Goal: Task Accomplishment & Management: Manage account settings

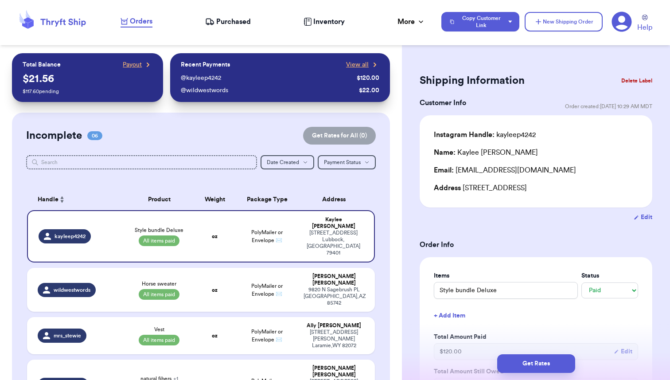
select select "paid"
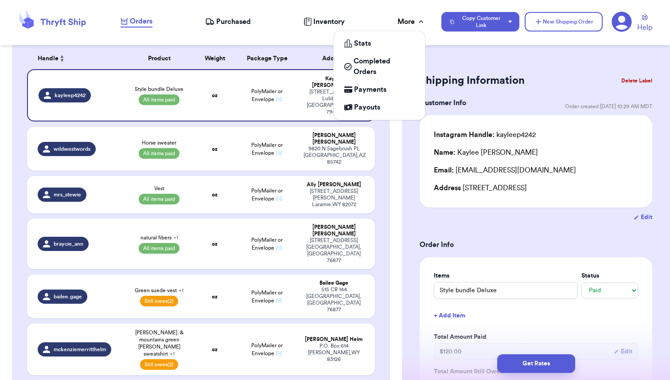
click at [405, 26] on div "More" at bounding box center [412, 21] width 28 height 11
click at [369, 108] on span "Payouts" at bounding box center [367, 107] width 26 height 11
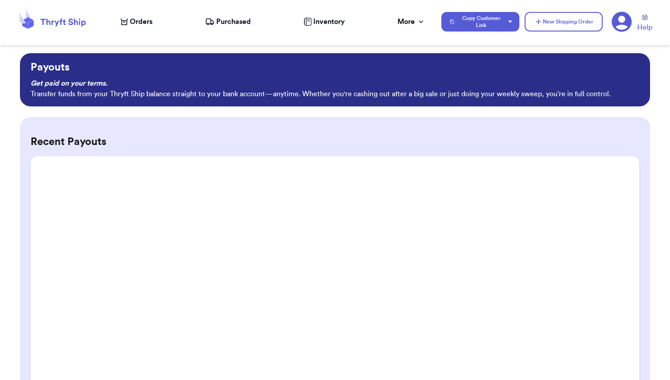
click at [323, 23] on span "Inventory" at bounding box center [328, 21] width 31 height 11
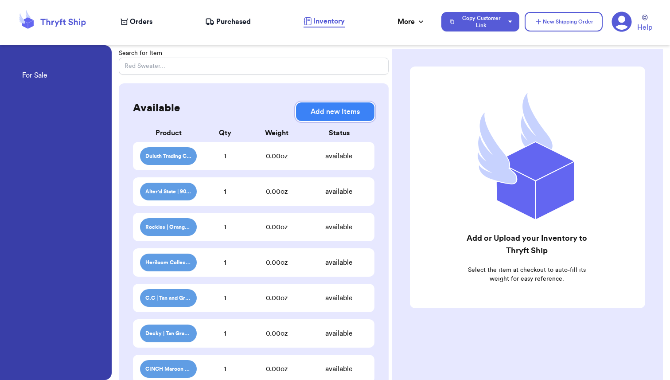
click at [333, 115] on button "Add new Items" at bounding box center [335, 111] width 78 height 19
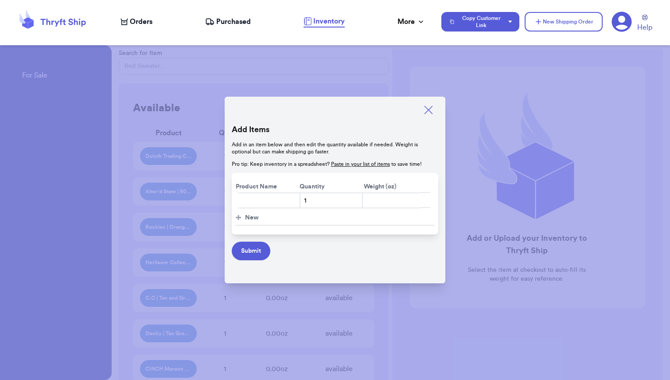
click at [249, 203] on input "text" at bounding box center [269, 200] width 63 height 16
click at [292, 204] on input "Old Navy Button Down Sweater" at bounding box center [269, 200] width 63 height 16
click at [275, 200] on input "Old Navy Button Down Sweater" at bounding box center [269, 200] width 63 height 16
type input "Old Navy | Button Down Sweater | $4"
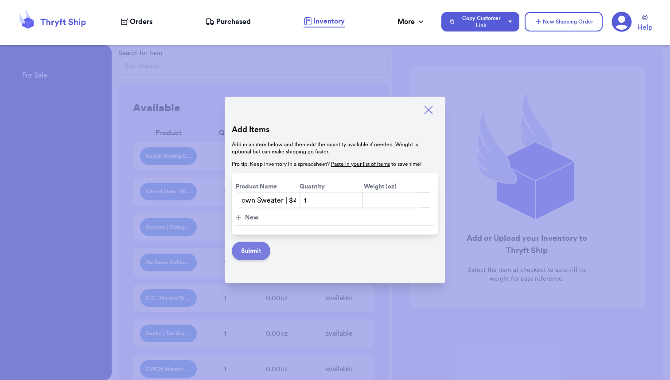
scroll to position [0, 0]
click at [252, 254] on button "Submit" at bounding box center [251, 251] width 39 height 19
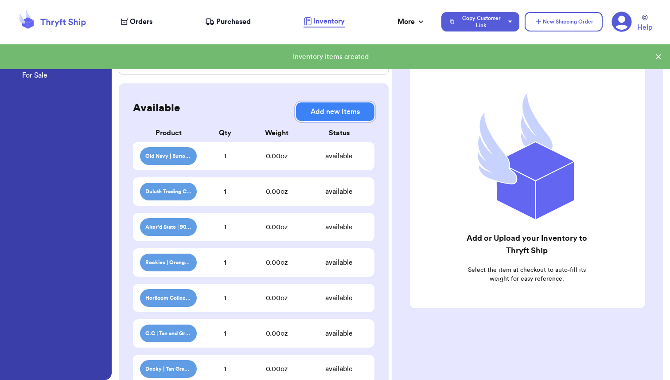
click at [325, 118] on button "Add new Items" at bounding box center [335, 111] width 78 height 19
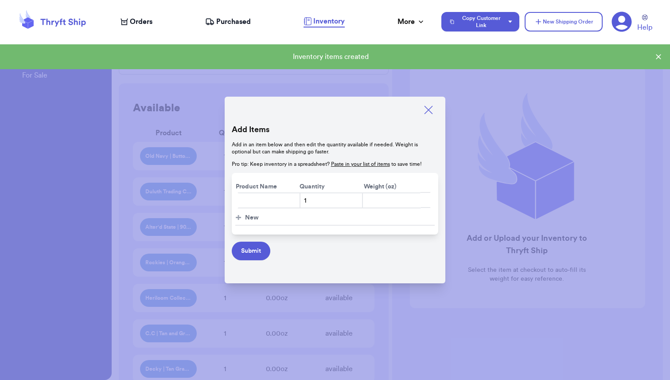
click at [253, 203] on input "text" at bounding box center [269, 200] width 63 height 16
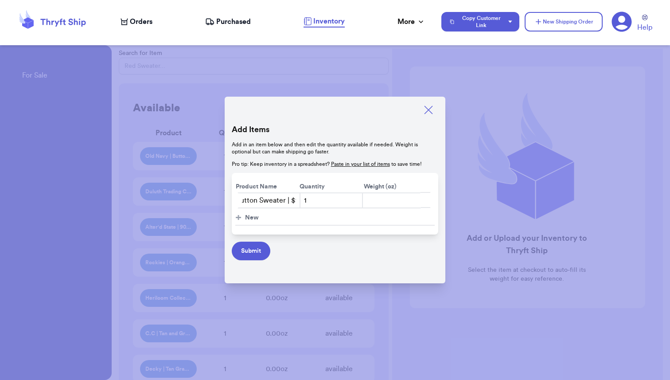
scroll to position [0, 68]
type input "Pink Rose | White Button Sweater | $16"
click at [252, 256] on button "Submit" at bounding box center [251, 251] width 39 height 19
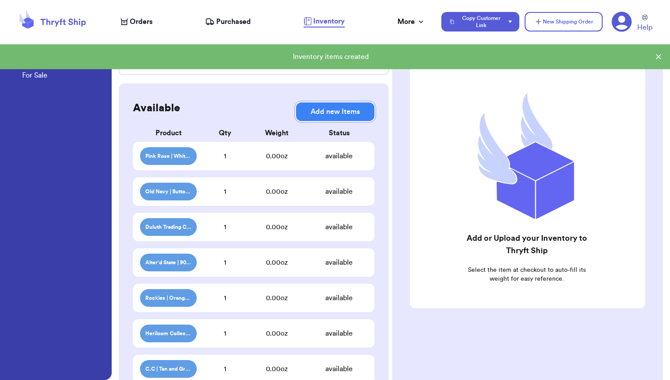
click at [330, 111] on button "Add new Items" at bounding box center [335, 111] width 78 height 19
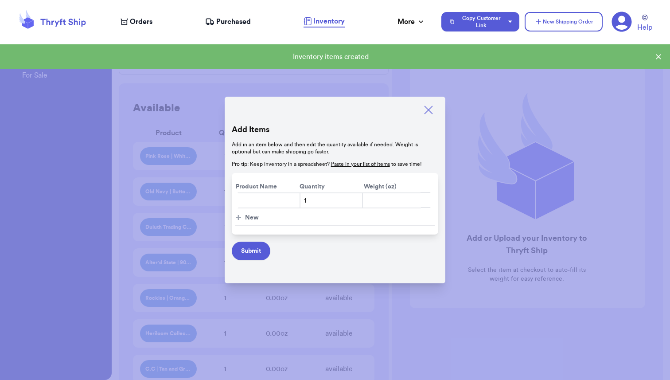
click at [253, 196] on input "text" at bounding box center [269, 200] width 63 height 16
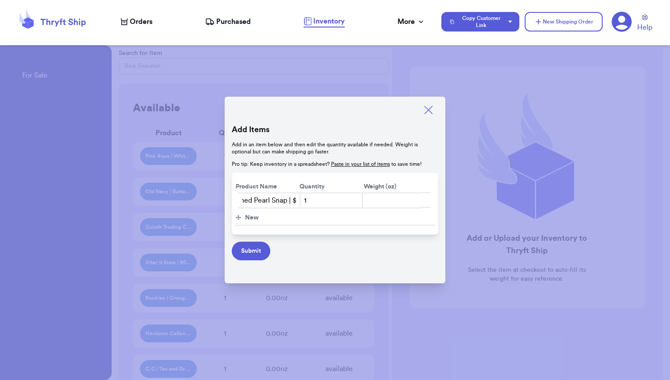
scroll to position [0, 76]
type input "Wrangler | Pink Patterned Pearl Snap | $4"
click at [249, 250] on button "Submit" at bounding box center [251, 251] width 39 height 19
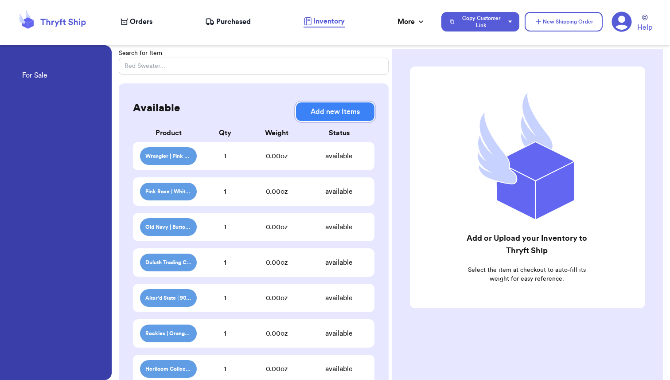
click at [330, 115] on button "Add new Items" at bounding box center [335, 111] width 78 height 19
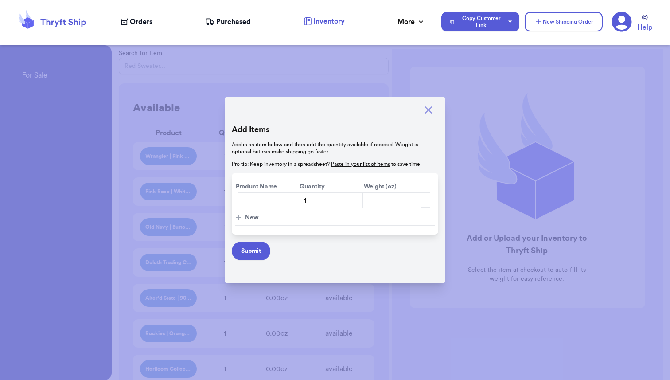
click at [251, 201] on input "text" at bounding box center [269, 200] width 63 height 16
type input "Blue Pearl Snap | $0"
click at [246, 254] on button "Submit" at bounding box center [251, 251] width 39 height 19
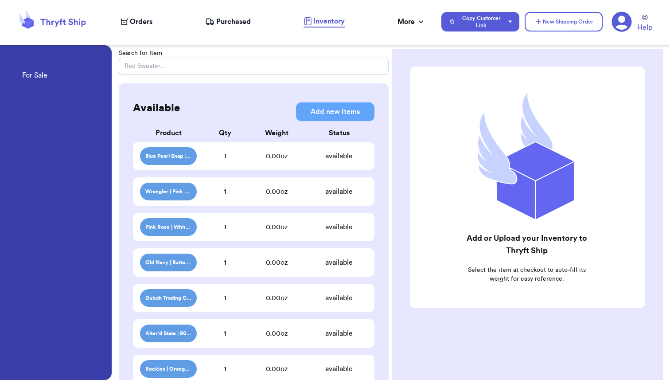
click at [136, 19] on span "Orders" at bounding box center [141, 21] width 23 height 11
select select "paid"
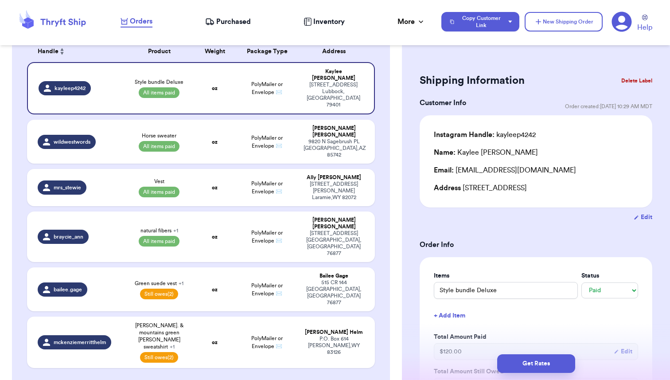
scroll to position [148, 0]
click at [189, 267] on td "Green suede vest + 1 Still owes (2)" at bounding box center [160, 289] width 70 height 44
type input "Green suede vest"
select select "unpaid"
type input "0"
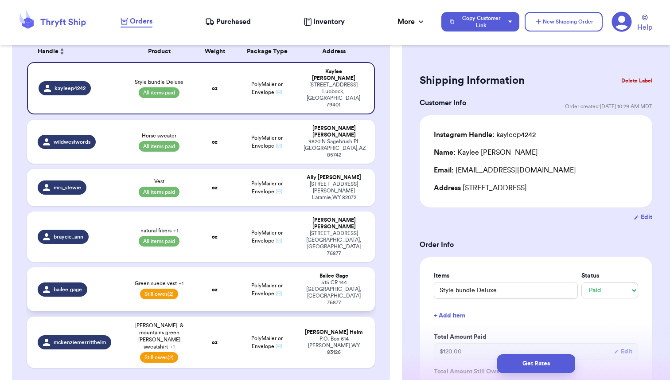
type input "10"
select select "unpaid"
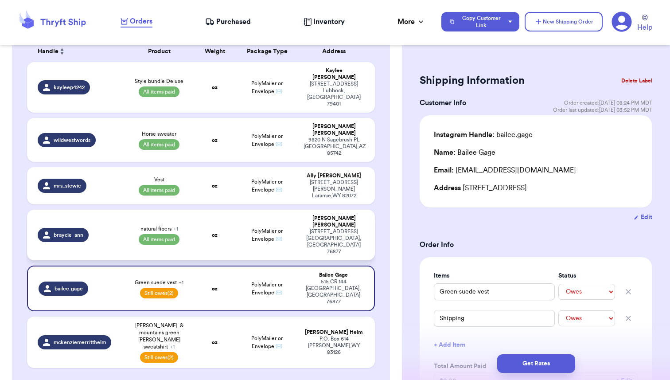
click at [199, 210] on td "oz" at bounding box center [215, 235] width 42 height 51
type input "natural fibers"
select select "paid"
type input "31.5"
type input "0"
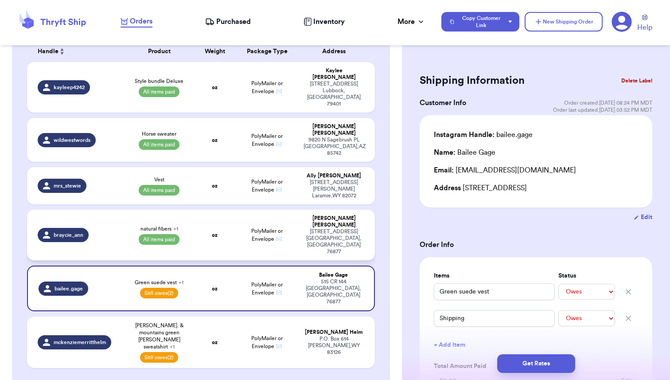
select select "paid"
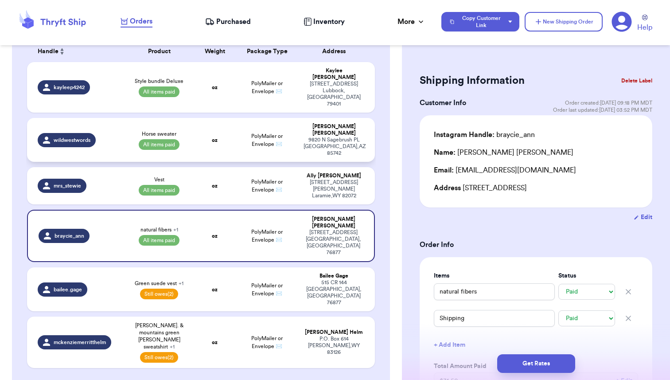
click at [201, 118] on td "oz" at bounding box center [215, 140] width 42 height 44
type input "Horse sweater"
type input "22"
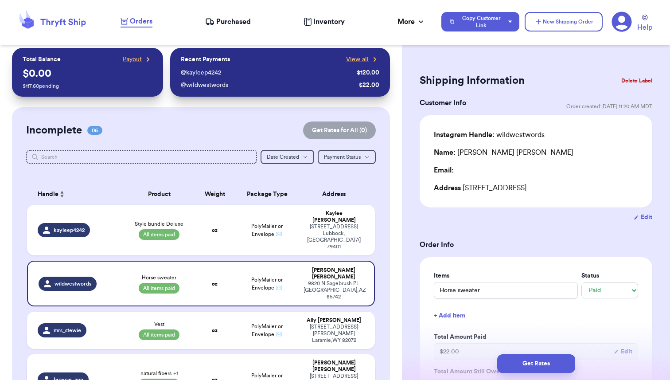
scroll to position [0, 0]
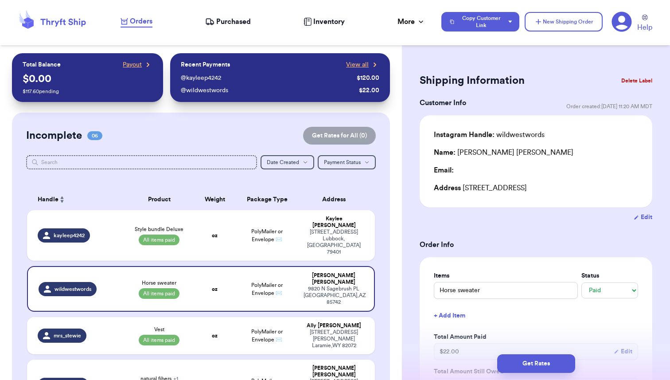
click at [219, 19] on span "Purchased" at bounding box center [233, 21] width 35 height 11
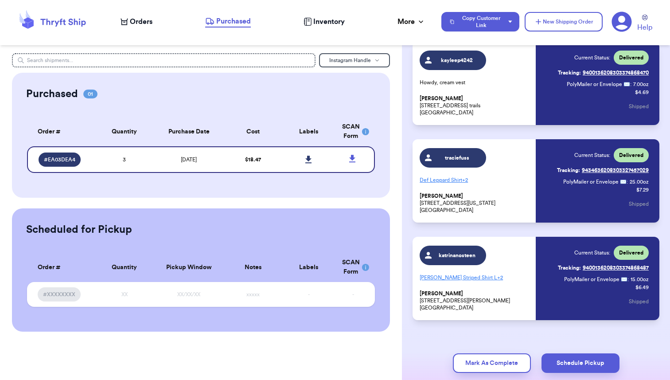
scroll to position [81, 0]
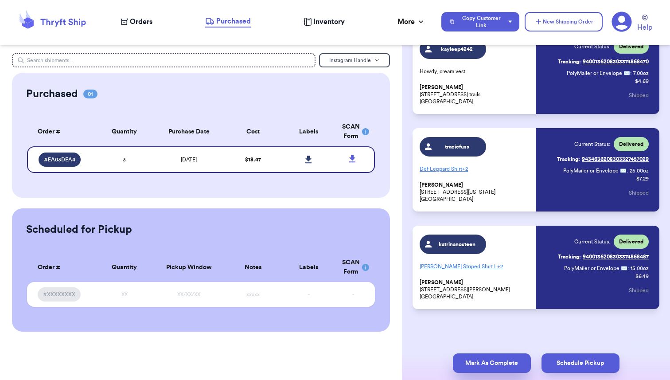
click at [487, 362] on button "Mark As Complete" at bounding box center [492, 363] width 78 height 20
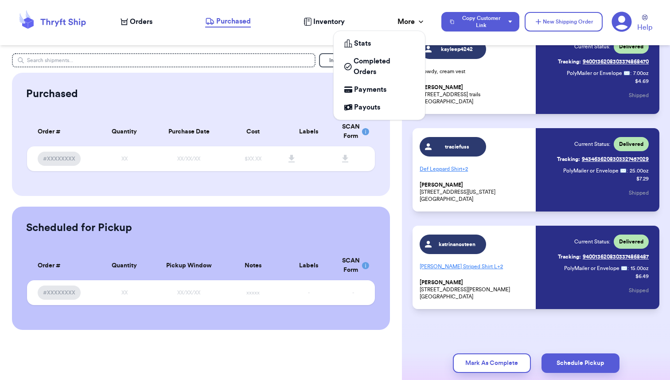
click at [407, 22] on div "More" at bounding box center [412, 21] width 28 height 11
click at [373, 66] on span "Completed Orders" at bounding box center [384, 66] width 61 height 21
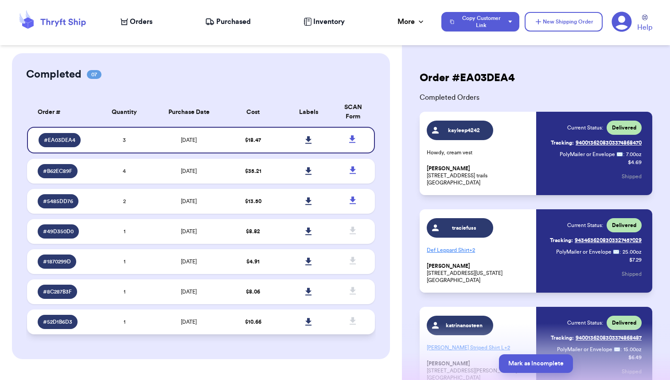
click at [102, 326] on td "1" at bounding box center [125, 321] width 56 height 25
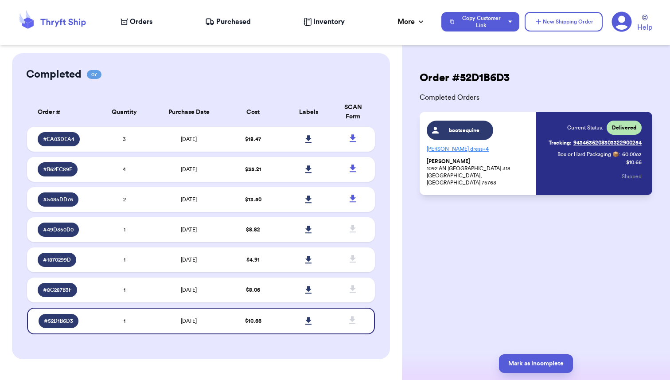
click at [449, 152] on p "ZARA Green dress + 4" at bounding box center [479, 149] width 104 height 14
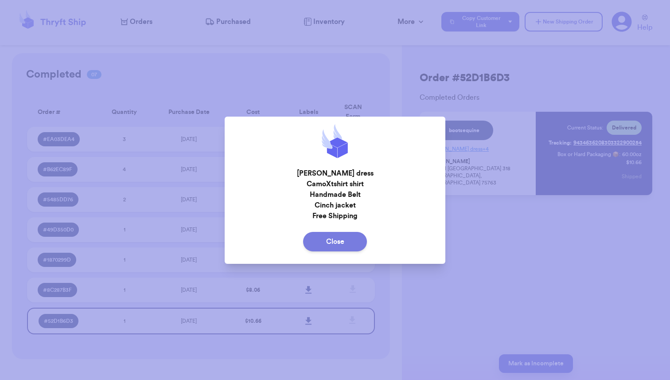
click at [331, 243] on button "Close" at bounding box center [335, 242] width 64 height 20
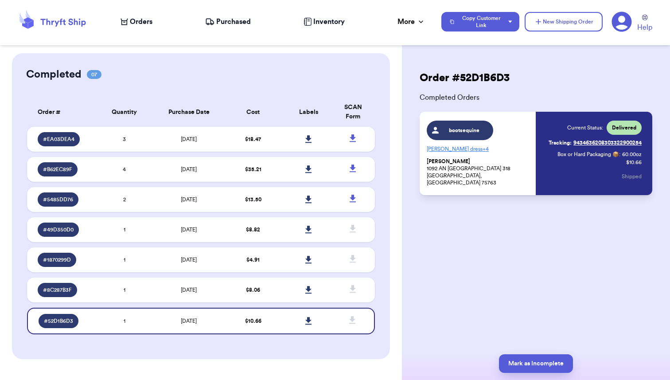
click at [142, 21] on span "Orders" at bounding box center [141, 21] width 23 height 11
select select "paid"
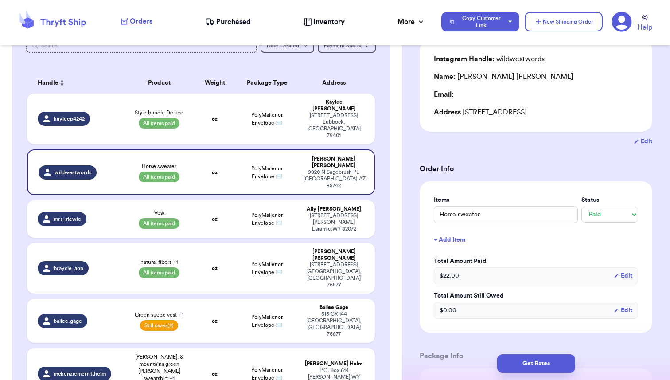
scroll to position [76, 0]
click at [453, 239] on button "+ Add Item" at bounding box center [535, 240] width 211 height 20
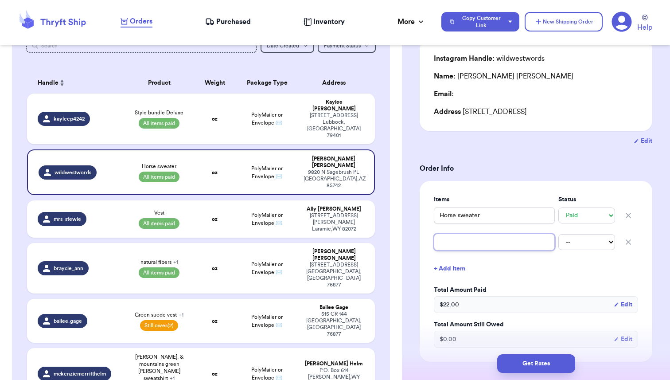
click at [453, 239] on input "text" at bounding box center [494, 242] width 121 height 17
type input "S"
type input "Sh"
type input "Shi"
type input "Ship"
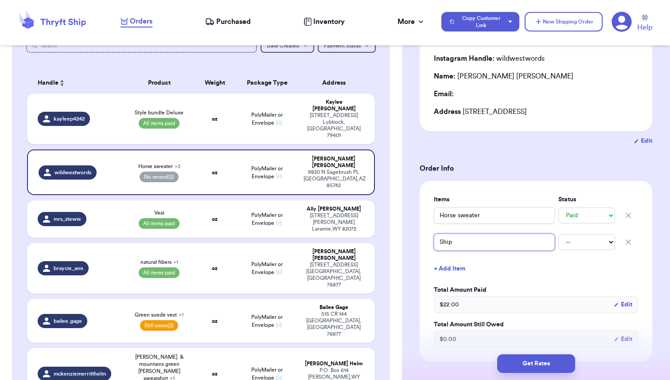
type input "[PERSON_NAME]"
type input "Shippi"
type input "Shippin"
type input "Shipping"
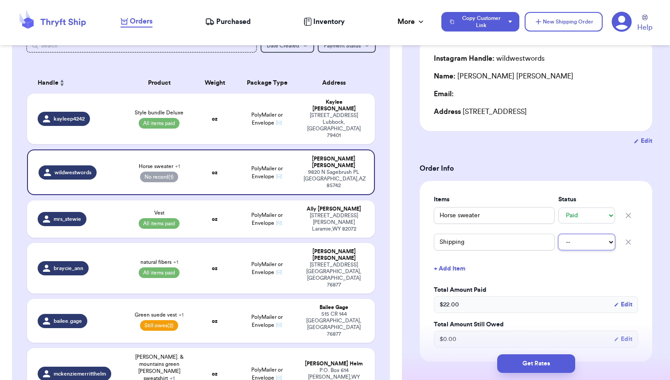
select select "paid"
click at [201, 109] on td "oz" at bounding box center [215, 119] width 42 height 51
type input "Style bundle Deluxe"
type input "120"
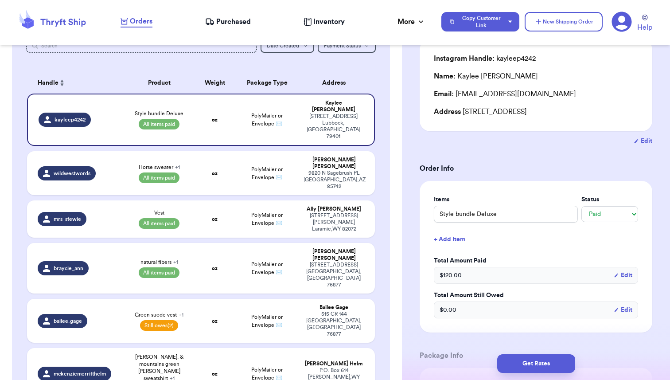
click at [451, 249] on button "+ Add Item" at bounding box center [535, 240] width 211 height 20
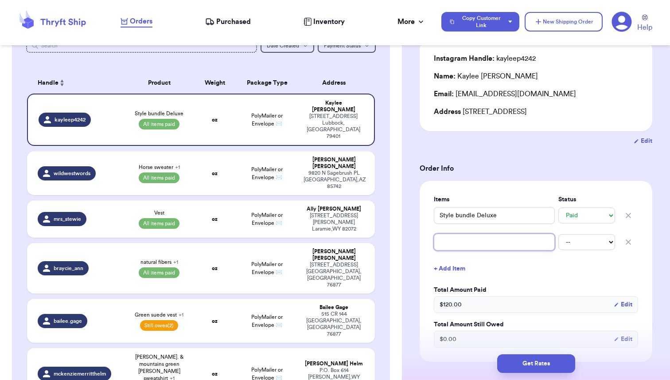
click at [451, 250] on input "text" at bounding box center [494, 242] width 121 height 17
type input "S"
type input "Sh"
type input "Shi"
type input "Ship"
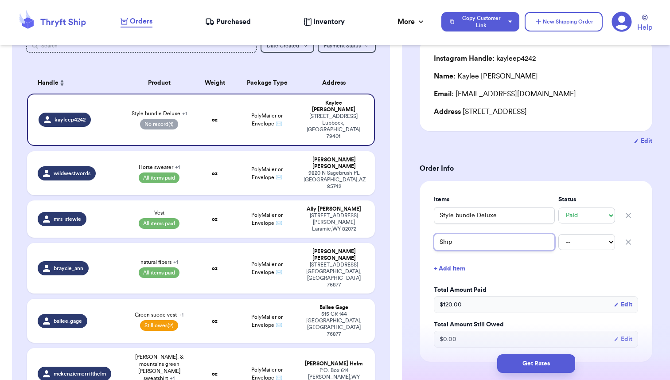
type input "[PERSON_NAME]"
type input "Shippi"
type input "Shippin"
type input "Shipping"
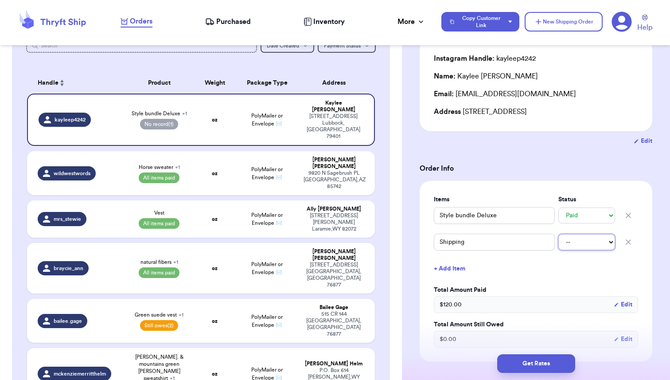
select select "unpaid"
click at [196, 243] on td "oz" at bounding box center [215, 268] width 42 height 51
type input "natural fibers"
type input "31.5"
select select "paid"
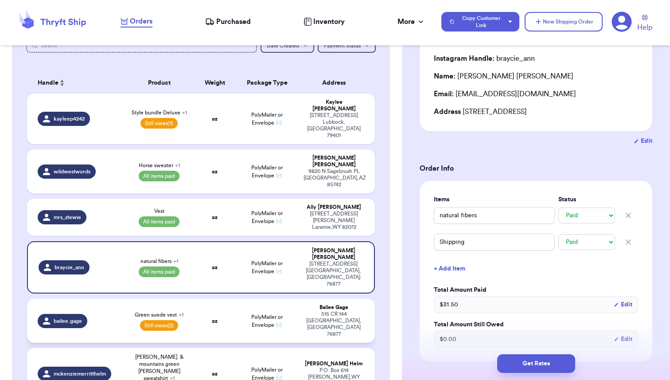
click at [207, 299] on td "oz" at bounding box center [215, 321] width 42 height 44
type input "Green suede vest"
select select "unpaid"
type input "0"
type input "10"
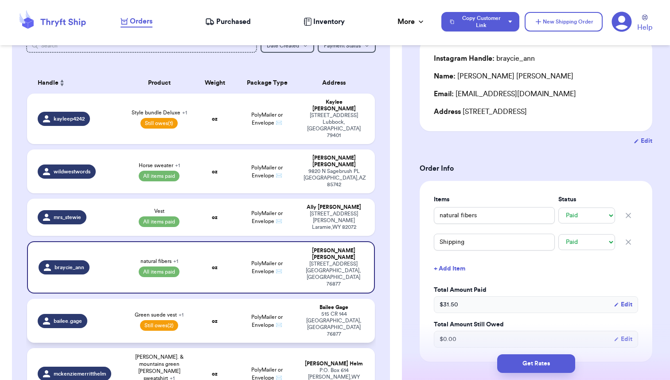
select select "unpaid"
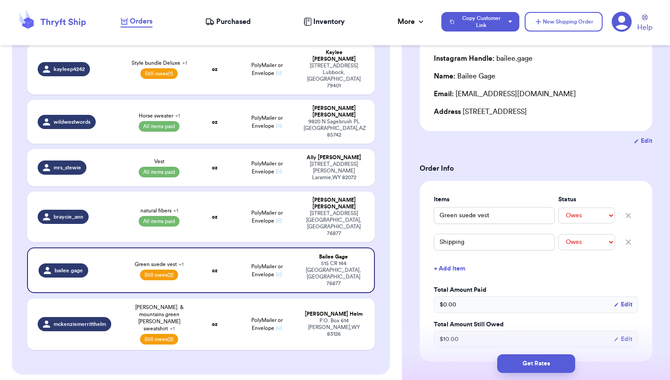
scroll to position [164, 0]
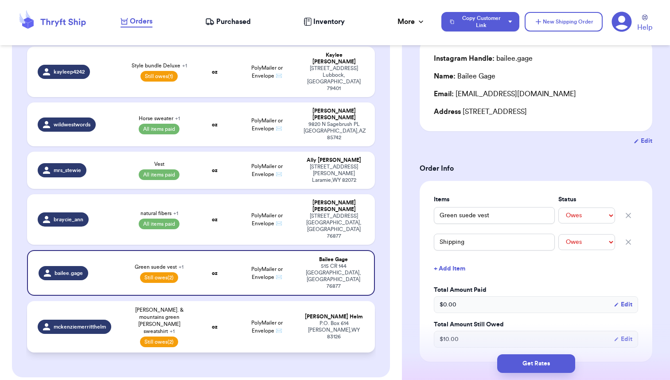
click at [193, 301] on td "[PERSON_NAME]. & mountains green [PERSON_NAME] sweatshirt + 1 Still owes (2)" at bounding box center [160, 326] width 70 height 51
type input "Shipping"
type input "43"
type input "[PERSON_NAME]. & mountains green [PERSON_NAME] sweatshirt"
